Goal: Transaction & Acquisition: Purchase product/service

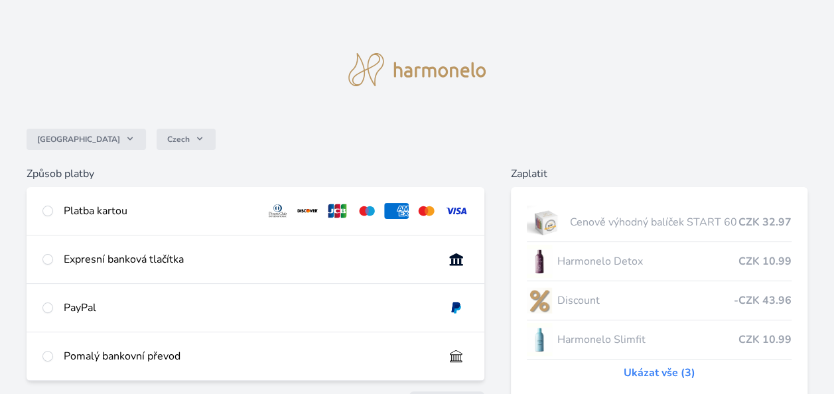
click at [54, 204] on div "Platba kartou" at bounding box center [256, 211] width 458 height 48
radio input "true"
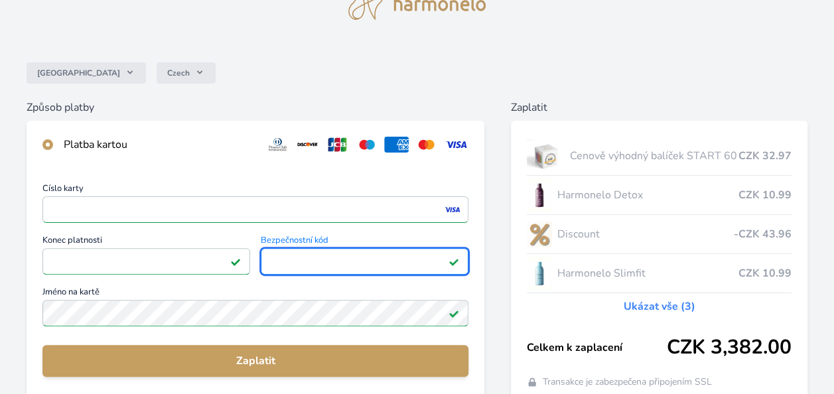
scroll to position [133, 0]
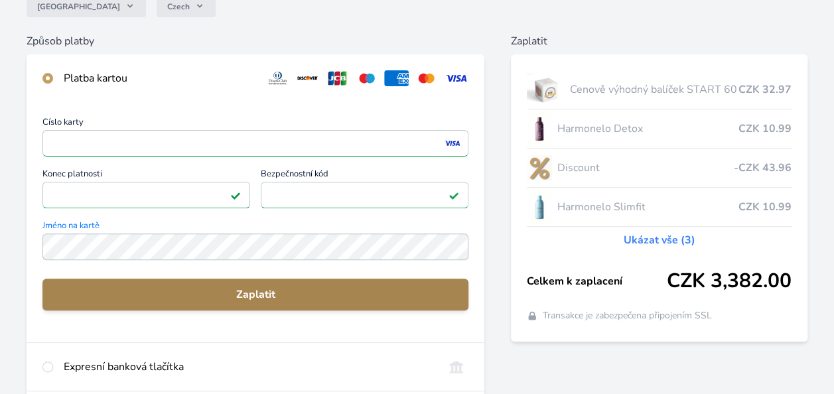
click at [260, 297] on span "Zaplatit" at bounding box center [255, 295] width 405 height 16
click at [301, 294] on span "Zaplatit" at bounding box center [255, 295] width 405 height 16
click at [299, 301] on span "Zaplatit" at bounding box center [255, 295] width 405 height 16
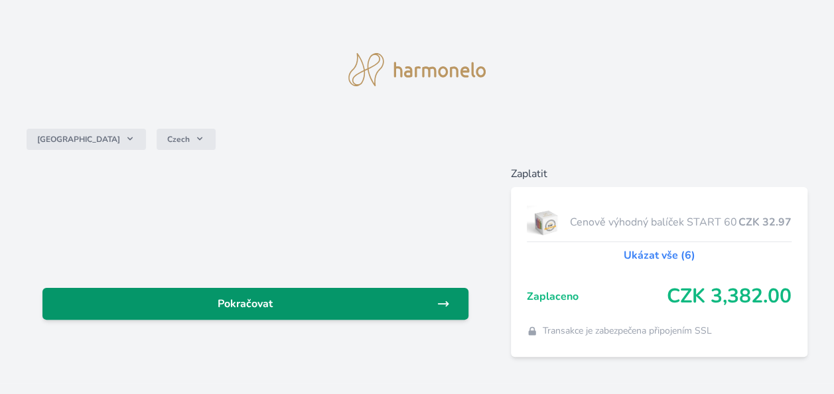
click at [324, 303] on span "Pokračovat" at bounding box center [245, 304] width 384 height 16
